Goal: Transaction & Acquisition: Obtain resource

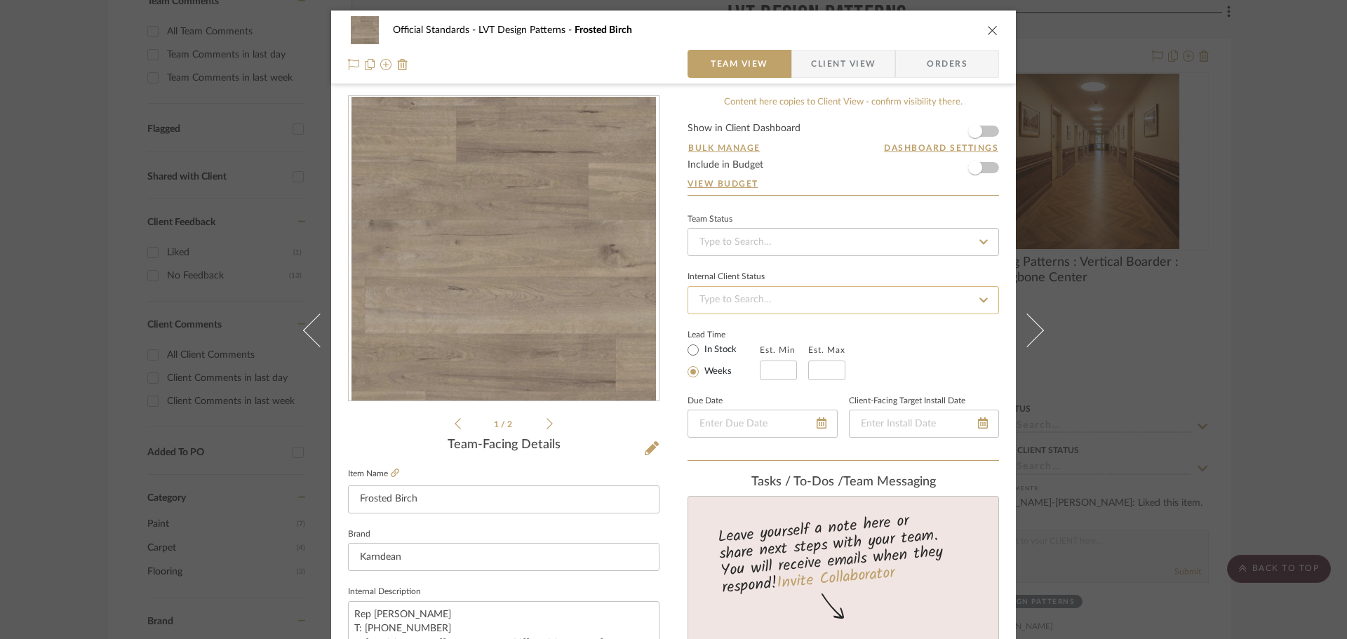
scroll to position [210, 0]
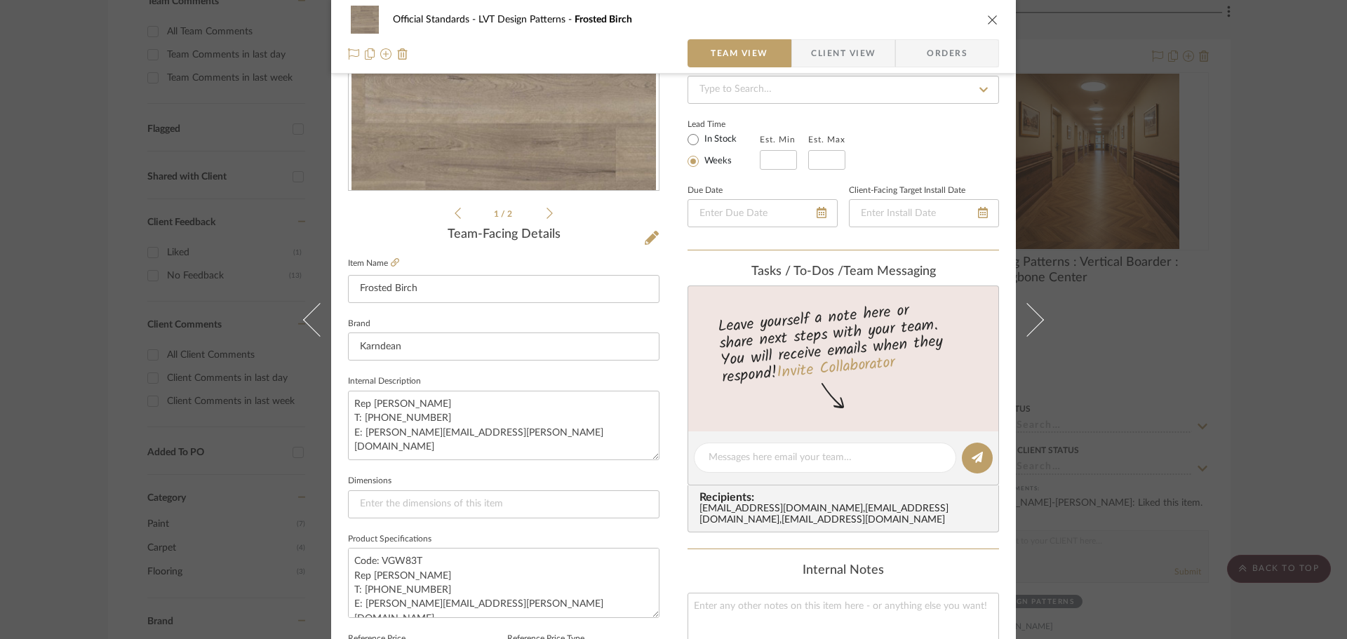
click at [996, 23] on div "Official Standards LVT Design Patterns Frosted Birch Team View Client View Orde…" at bounding box center [673, 37] width 685 height 74
click at [987, 20] on icon "close" at bounding box center [992, 19] width 11 height 11
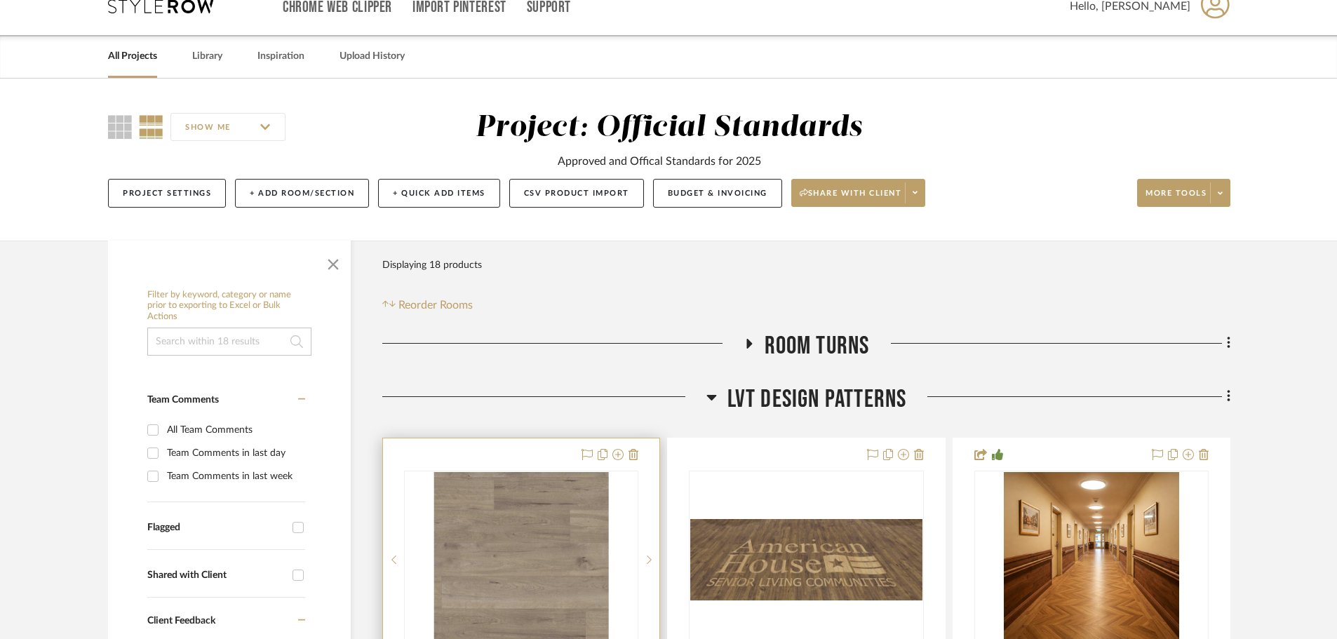
scroll to position [0, 0]
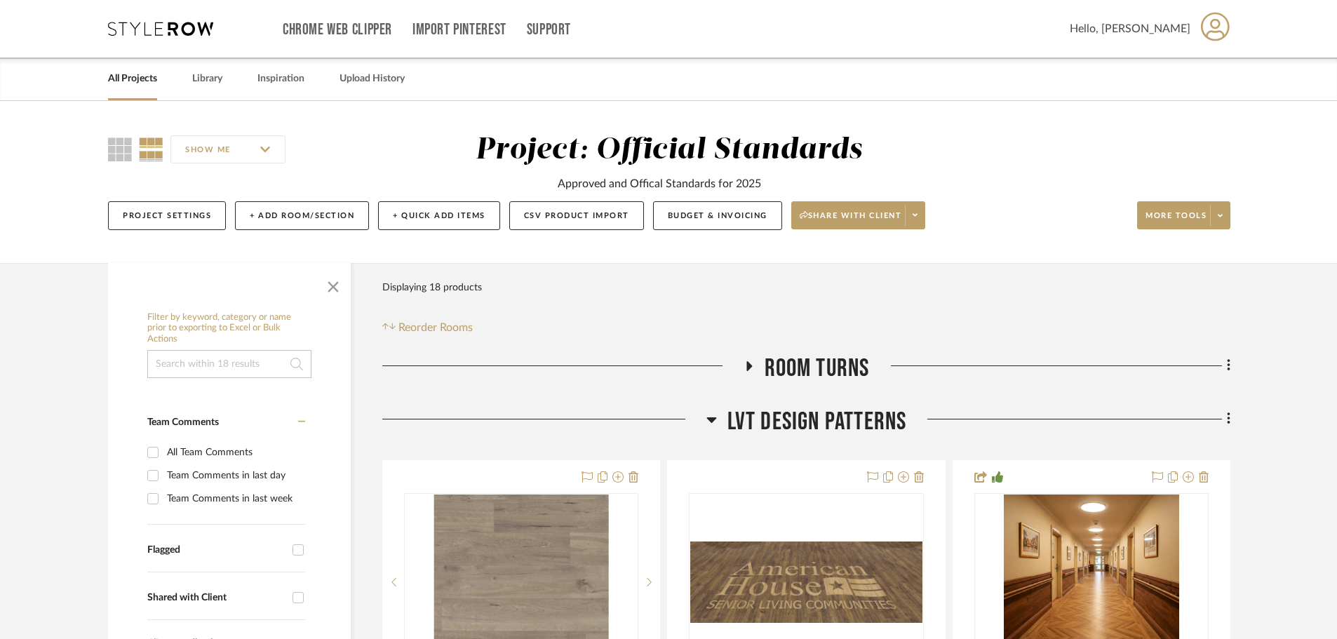
click at [175, 29] on icon at bounding box center [160, 29] width 105 height 14
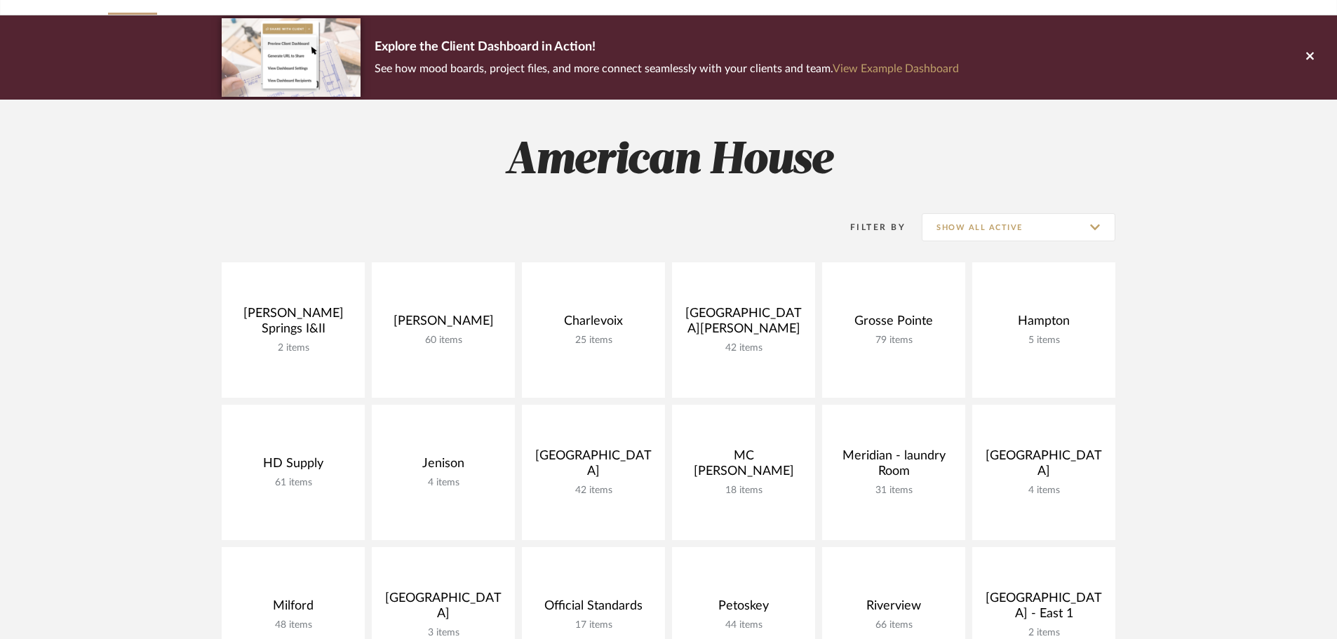
scroll to position [351, 0]
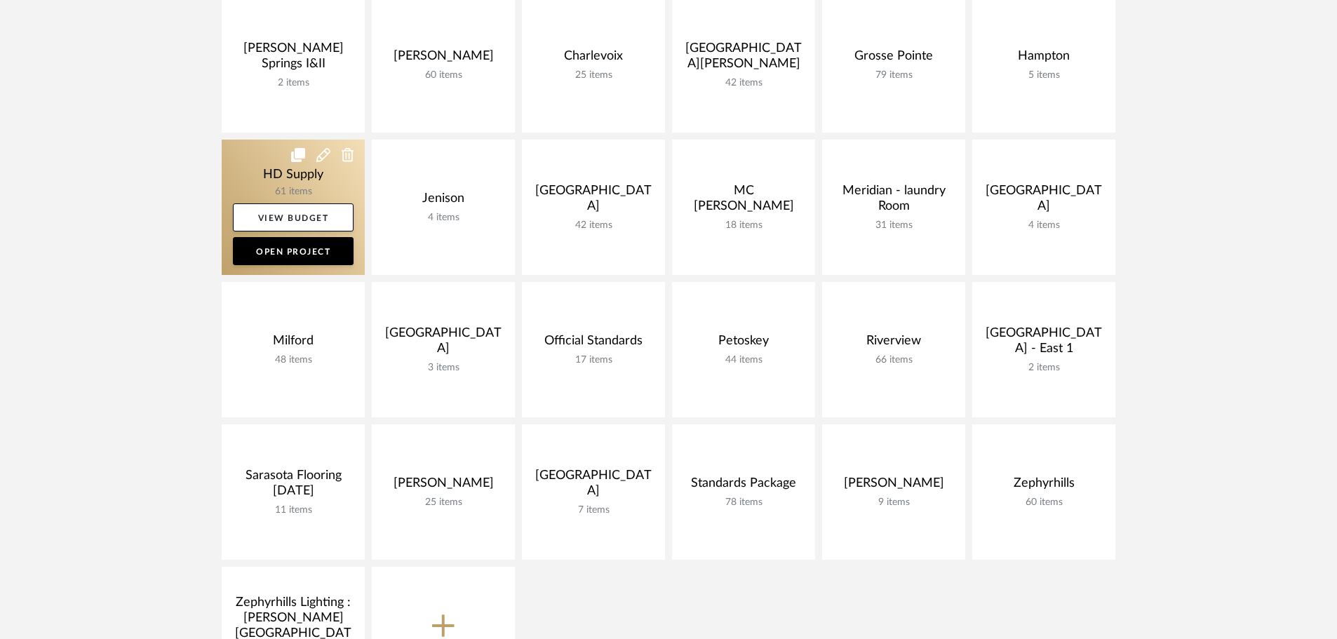
click at [246, 157] on link at bounding box center [293, 207] width 143 height 135
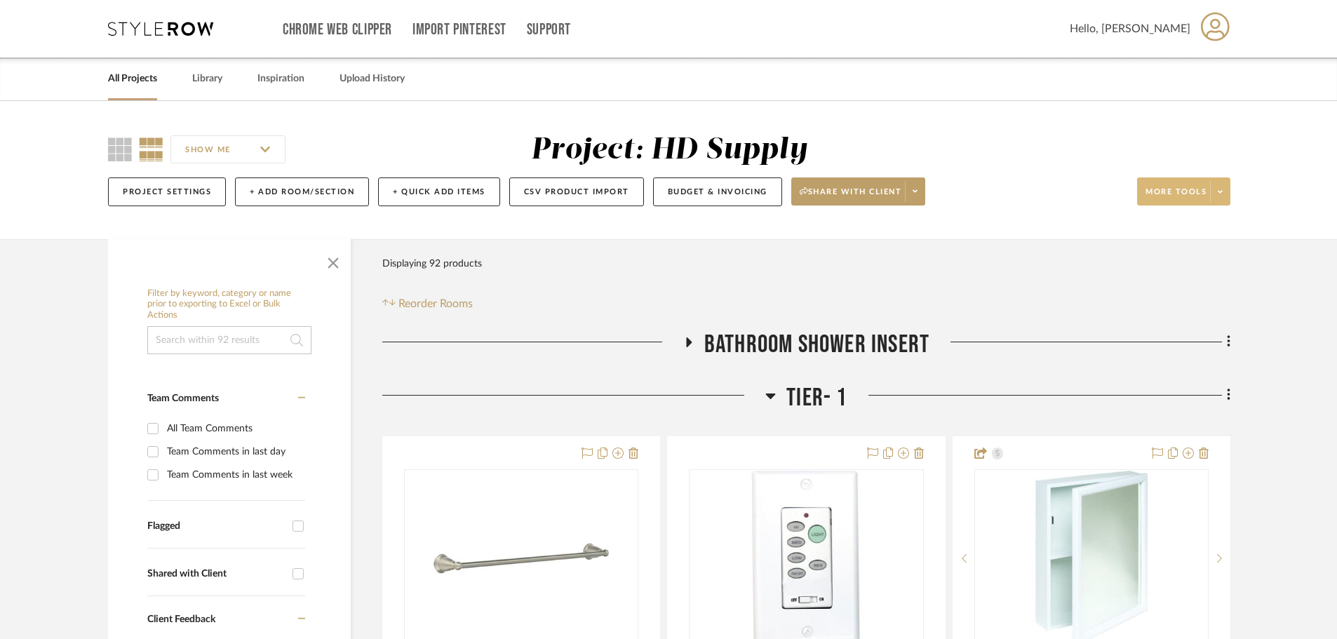
click at [1221, 190] on icon at bounding box center [1220, 192] width 5 height 8
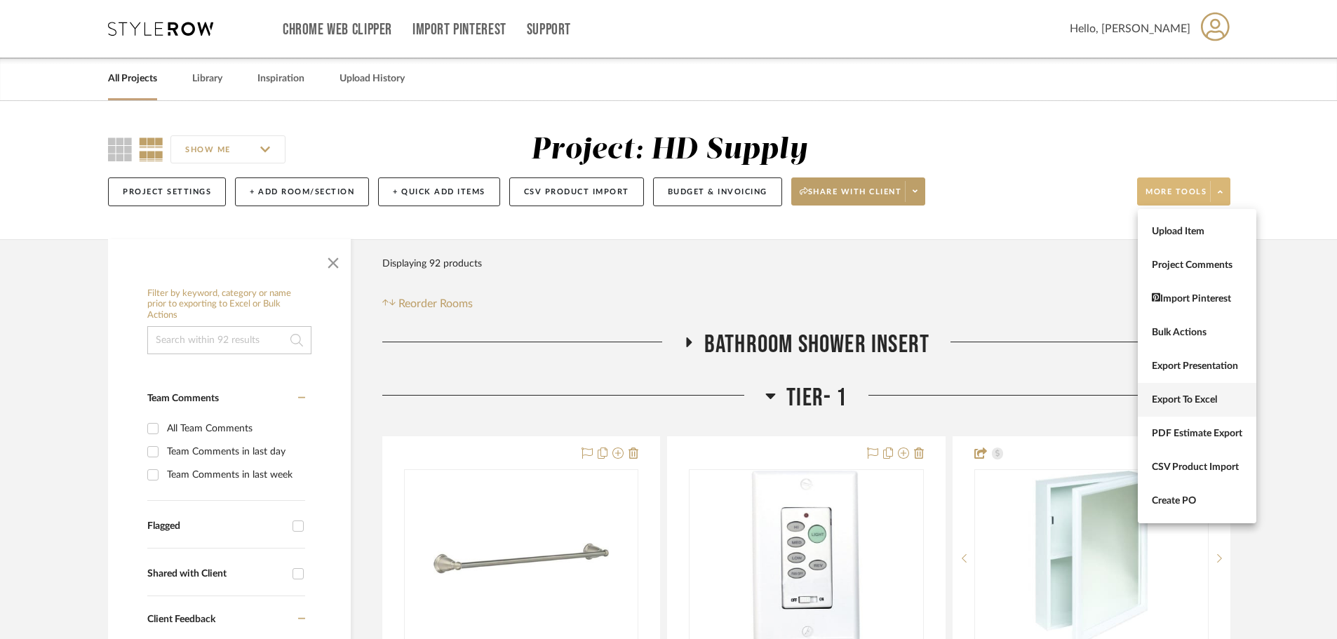
click at [1212, 399] on span "Export To Excel" at bounding box center [1197, 400] width 91 height 12
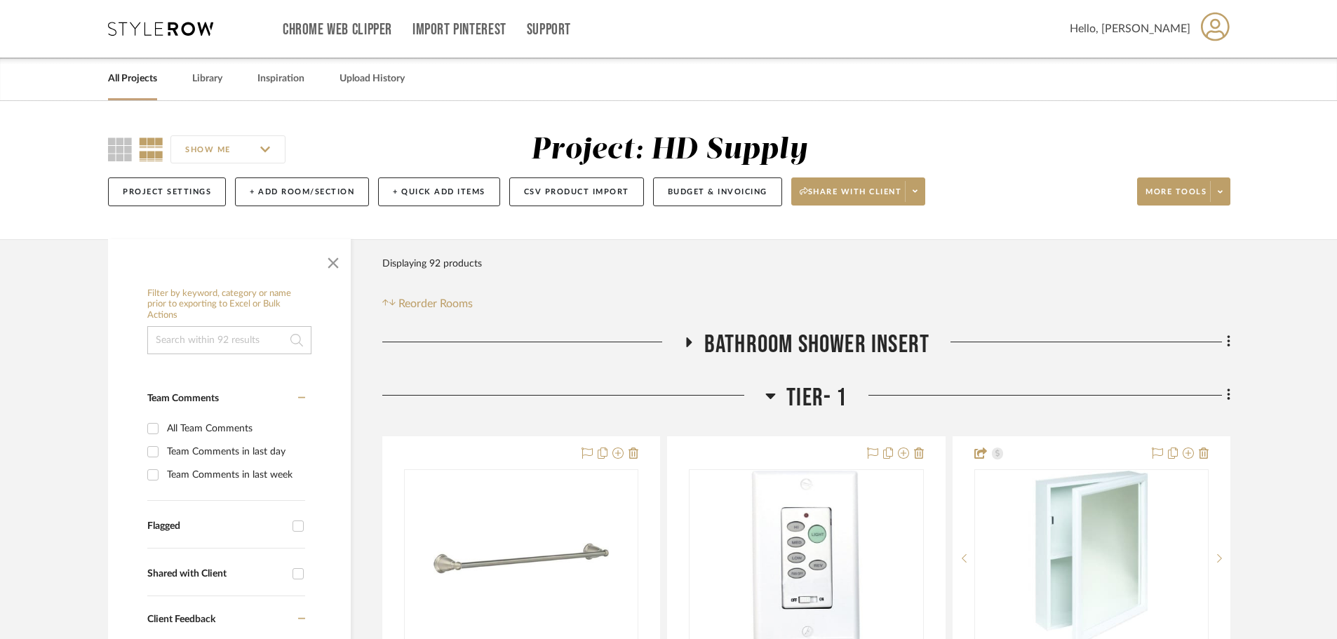
click at [1219, 193] on span at bounding box center [1220, 191] width 20 height 21
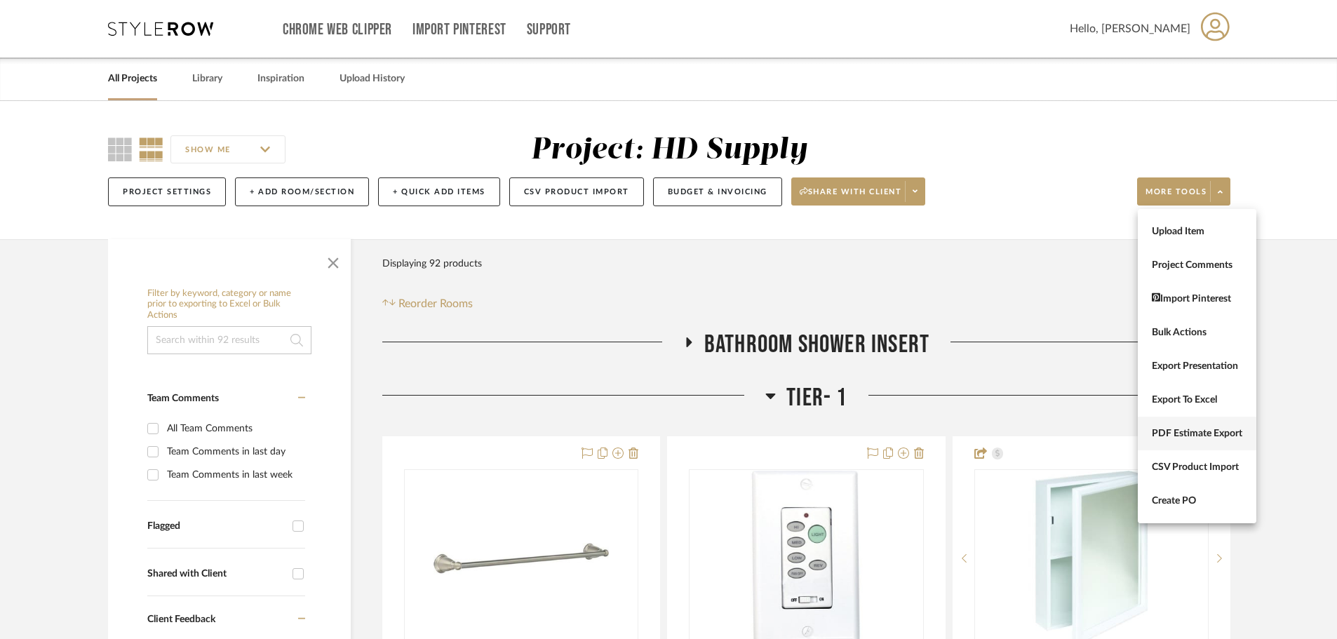
click at [1218, 435] on span "PDF Estimate Export" at bounding box center [1197, 434] width 91 height 12
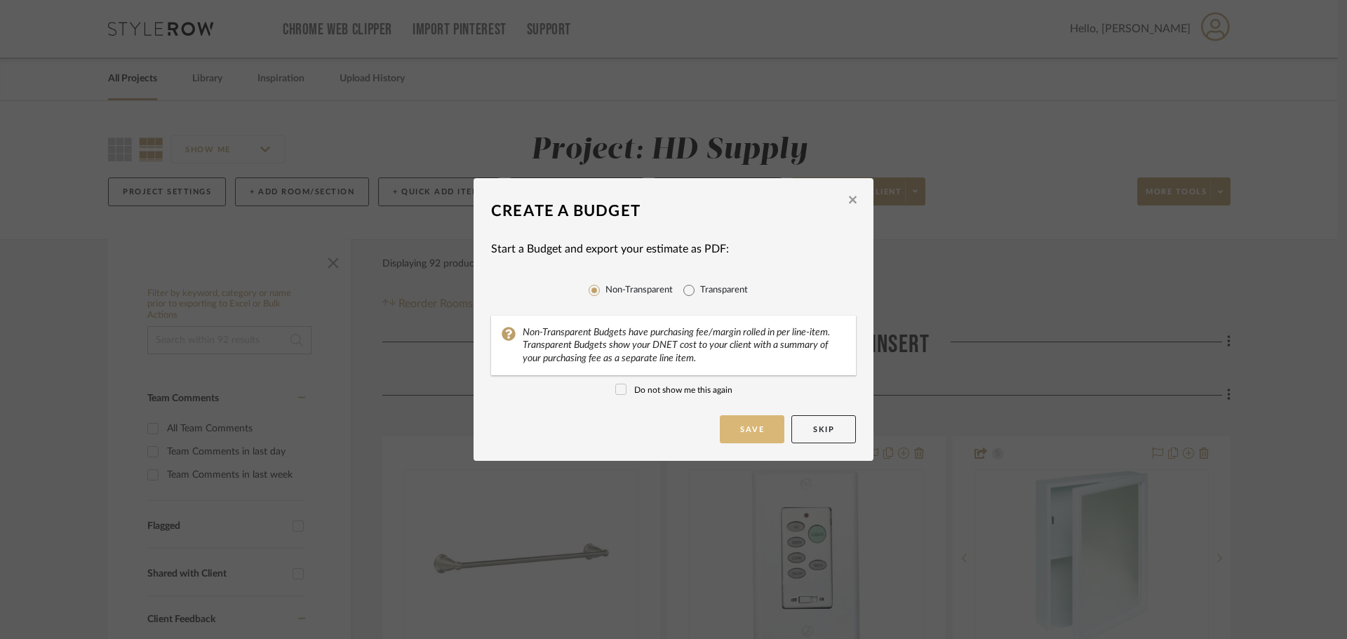
click at [726, 420] on button "Save" at bounding box center [752, 429] width 65 height 28
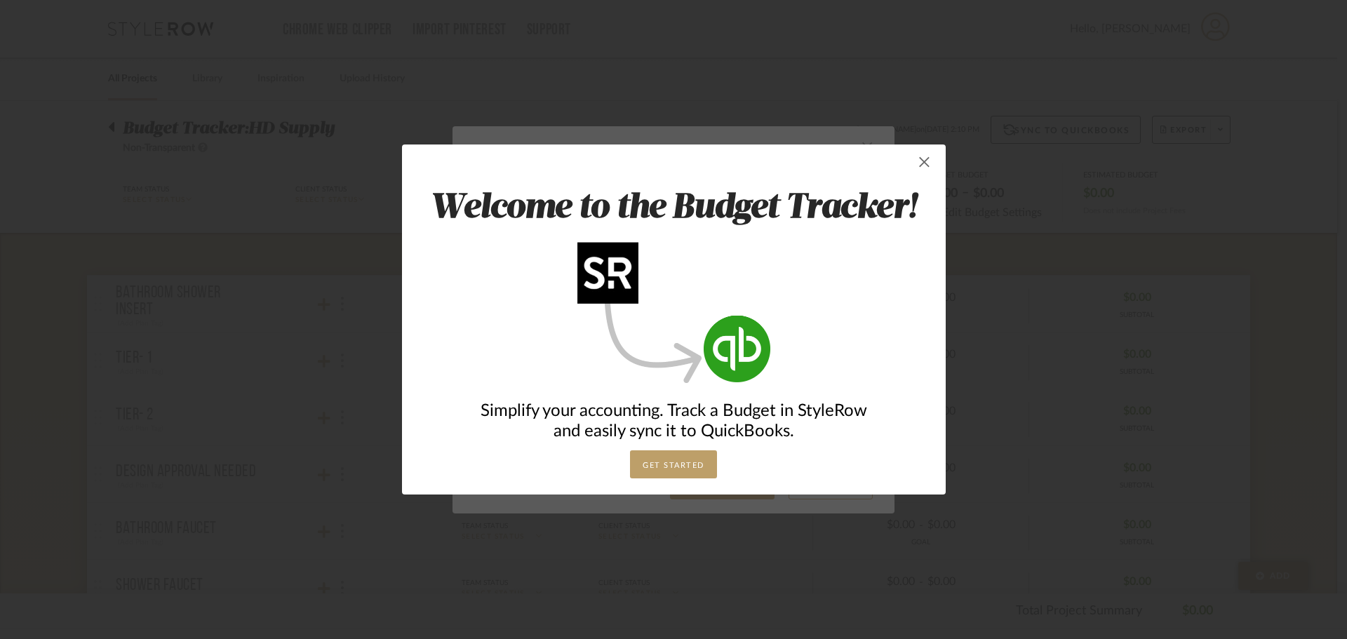
click at [920, 162] on span "button" at bounding box center [925, 162] width 28 height 28
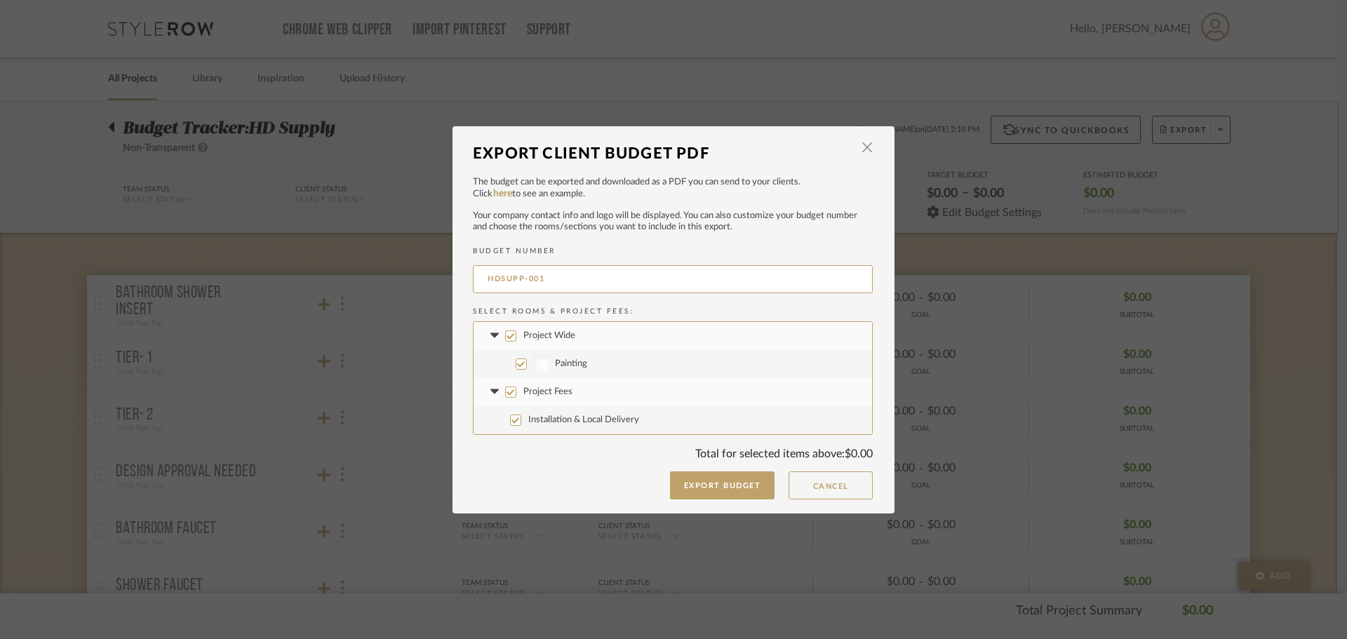
click at [505, 335] on input "Project Wide" at bounding box center [510, 335] width 11 height 11
checkbox input "false"
click at [510, 388] on input "Project Fees" at bounding box center [510, 392] width 11 height 11
checkbox input "false"
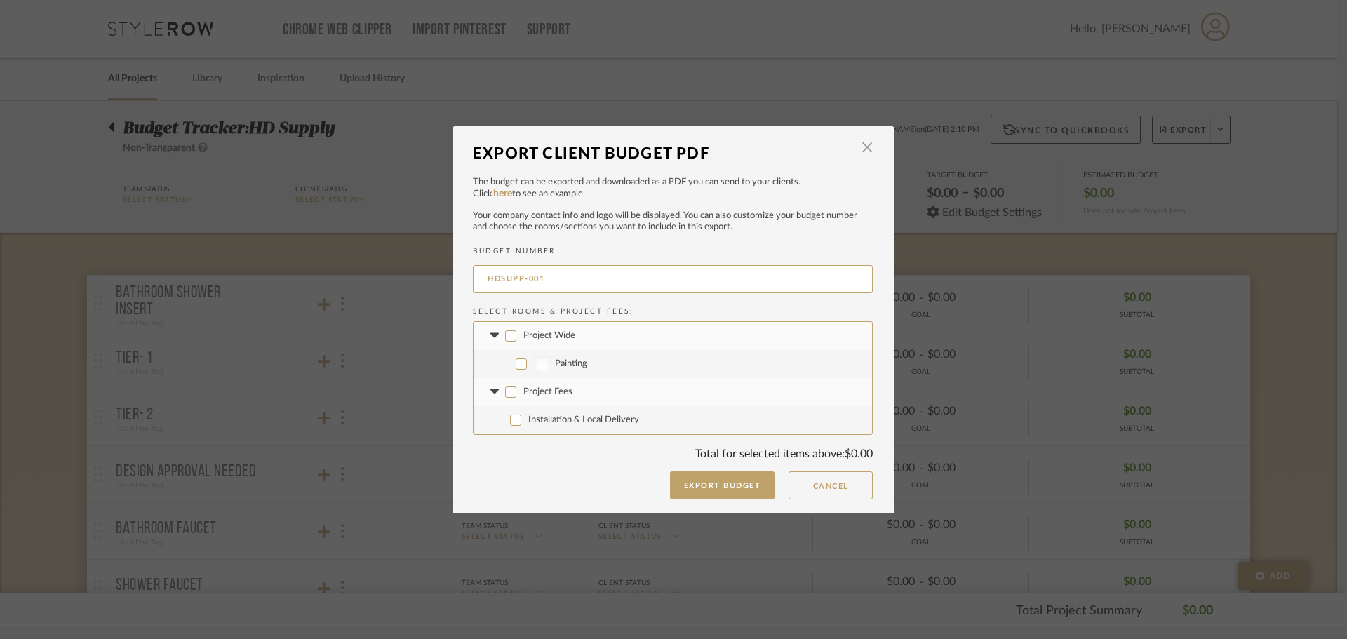
checkbox input "false"
click at [505, 331] on input "Project Wide" at bounding box center [510, 335] width 11 height 11
checkbox input "true"
click at [673, 480] on button "Export Budget" at bounding box center [722, 486] width 105 height 28
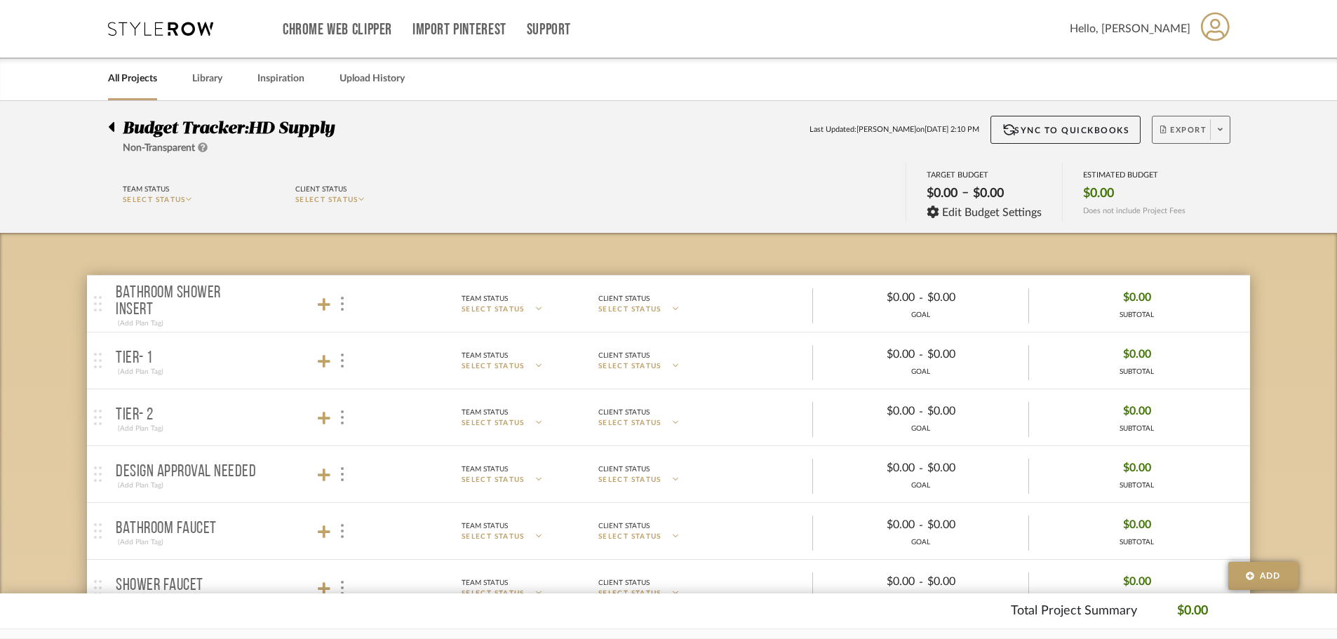
click at [1217, 130] on span at bounding box center [1220, 129] width 20 height 21
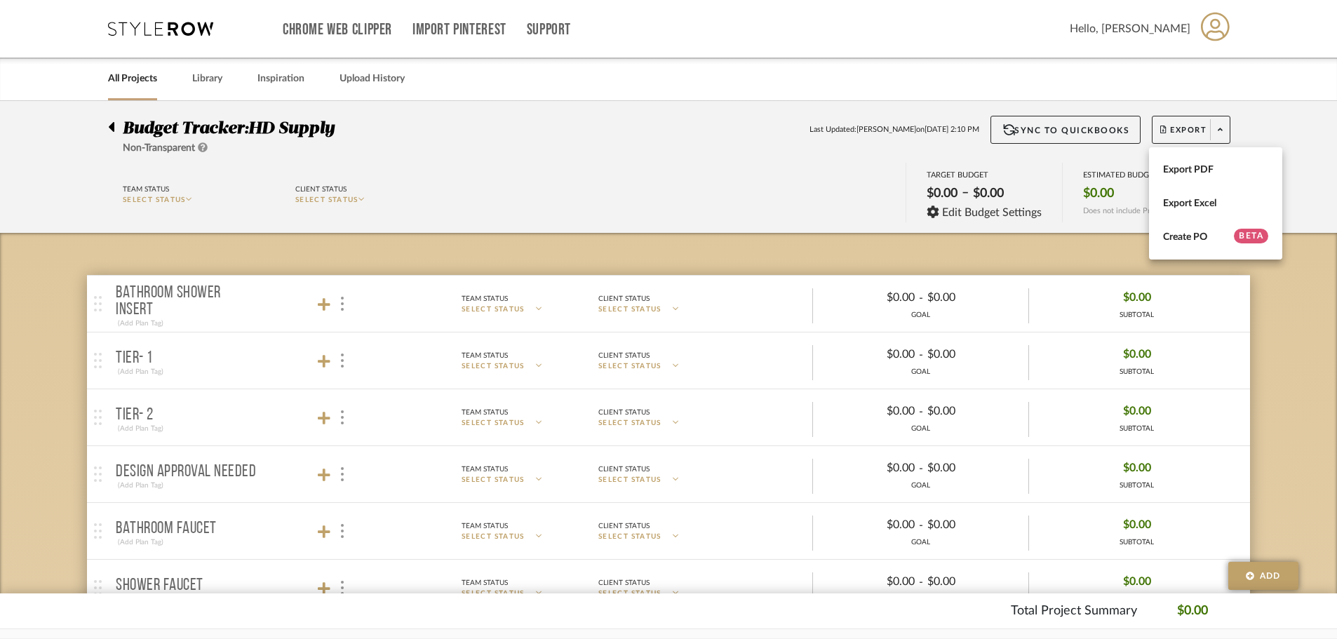
click at [1227, 107] on div at bounding box center [668, 319] width 1337 height 639
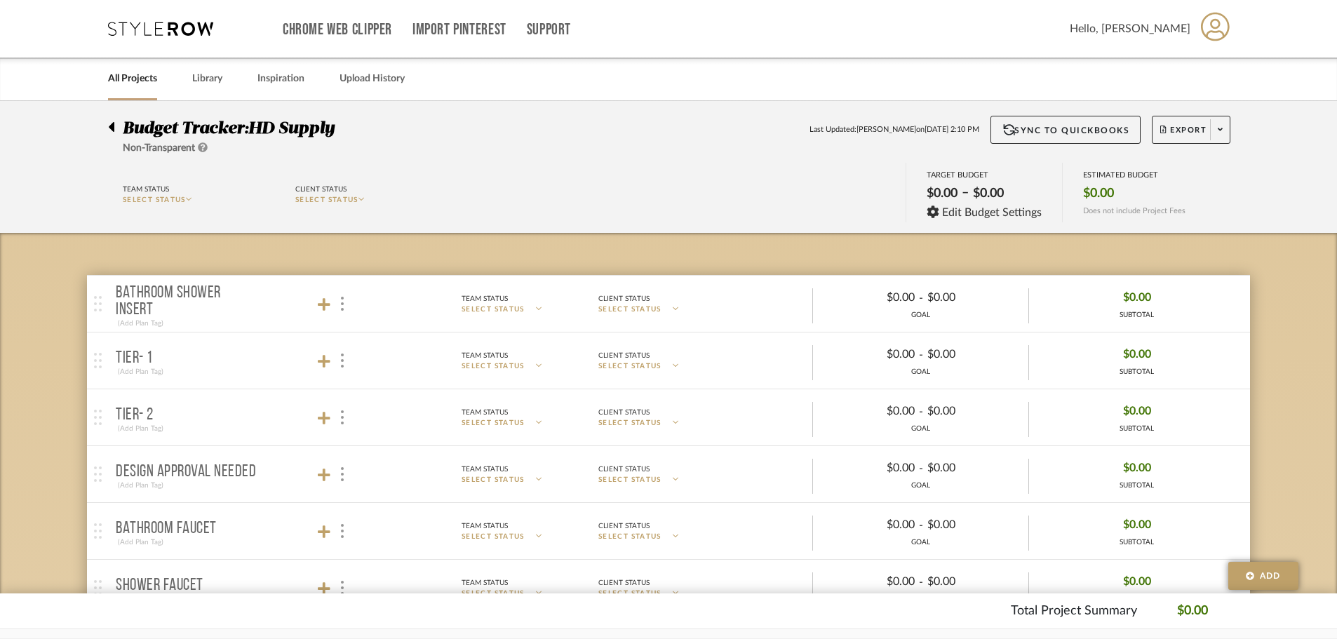
click at [115, 129] on div at bounding box center [115, 124] width 15 height 17
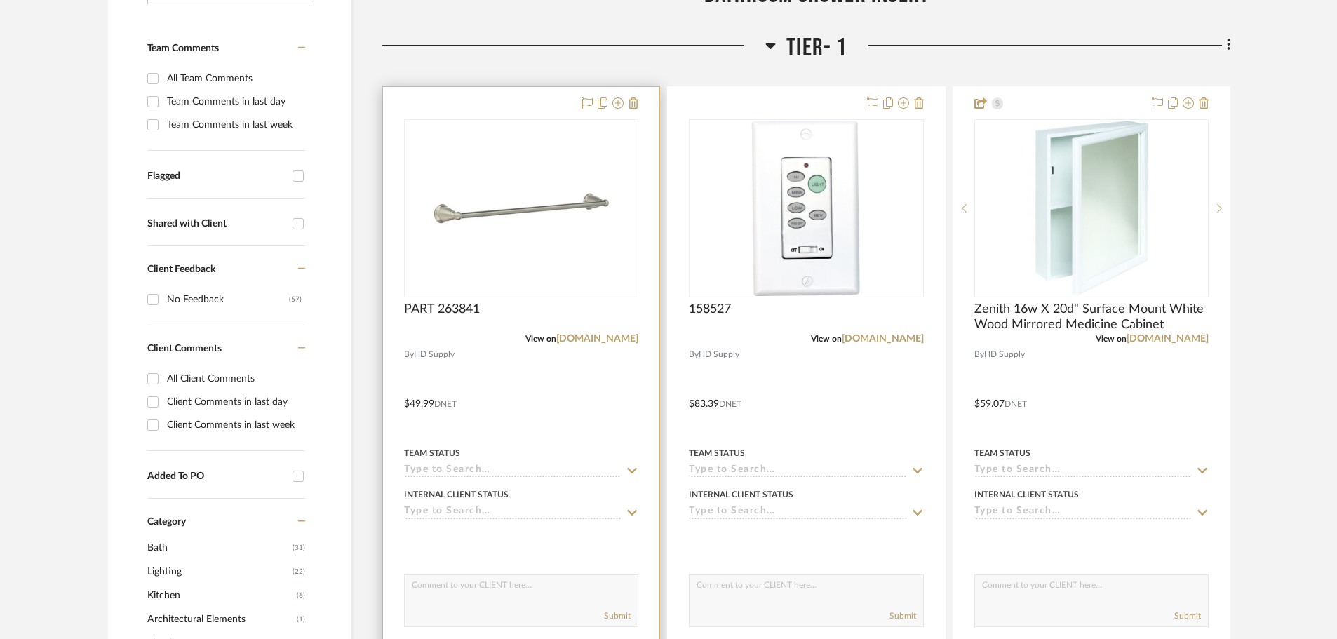
scroll to position [351, 0]
click at [512, 220] on img "0" at bounding box center [521, 207] width 175 height 175
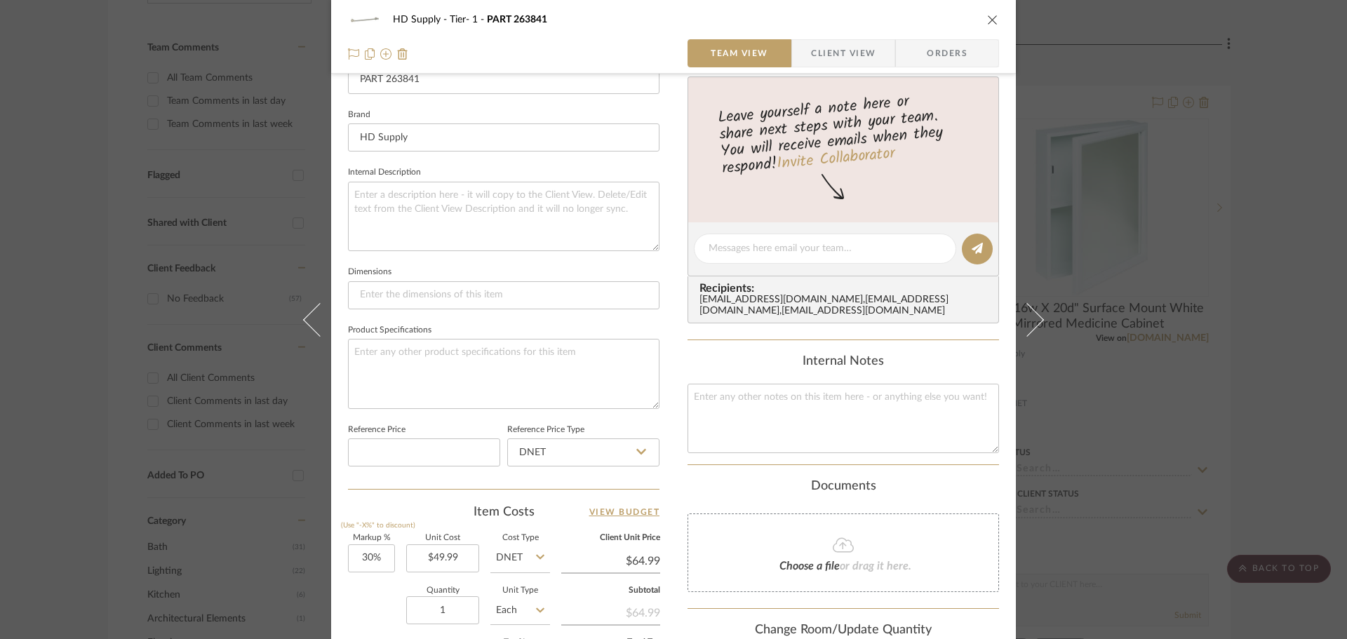
scroll to position [421, 0]
